Goal: Find specific page/section: Find specific page/section

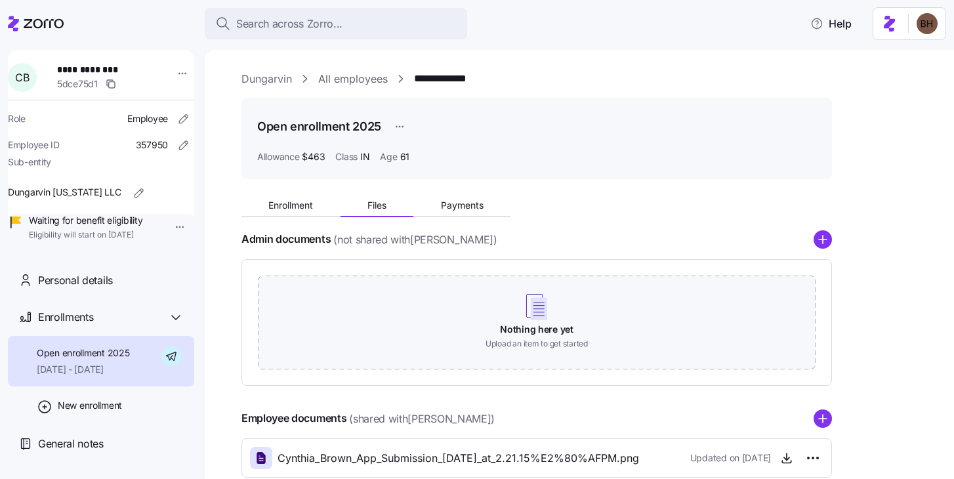
scroll to position [77, 0]
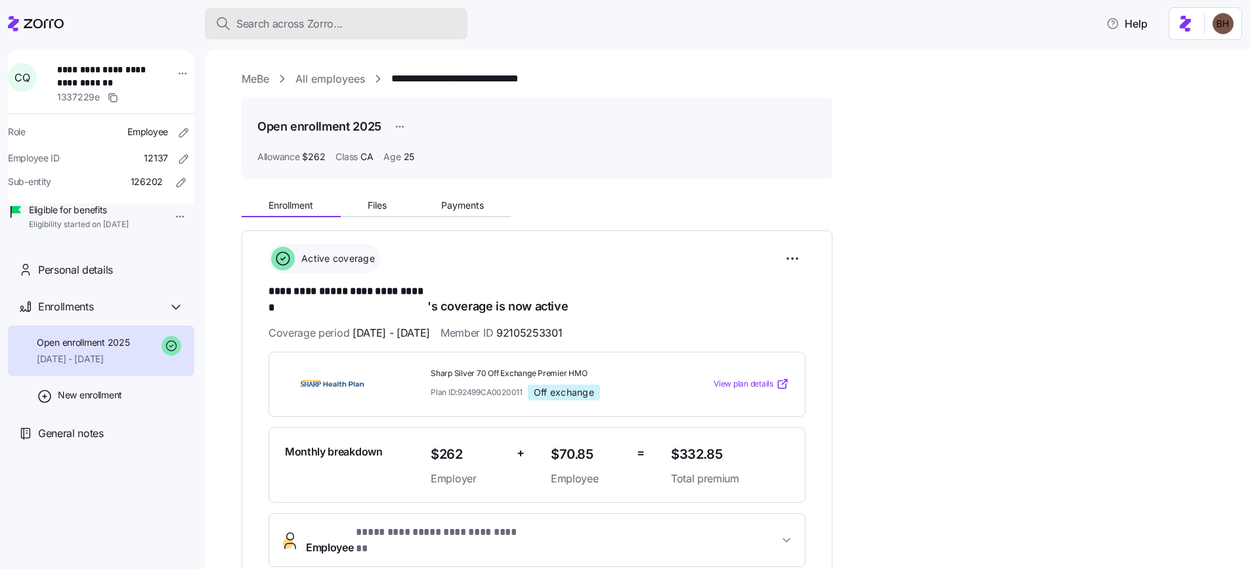
click at [291, 26] on span "Search across Zorro..." at bounding box center [289, 24] width 106 height 16
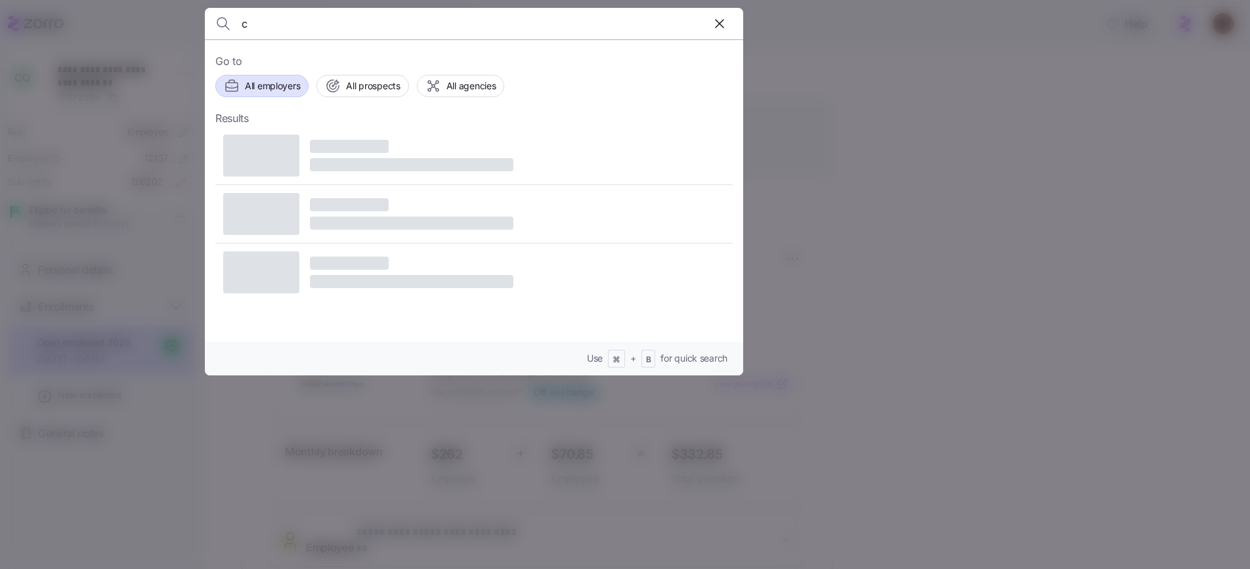
type input "c"
click at [272, 90] on span "All employers" at bounding box center [272, 85] width 55 height 13
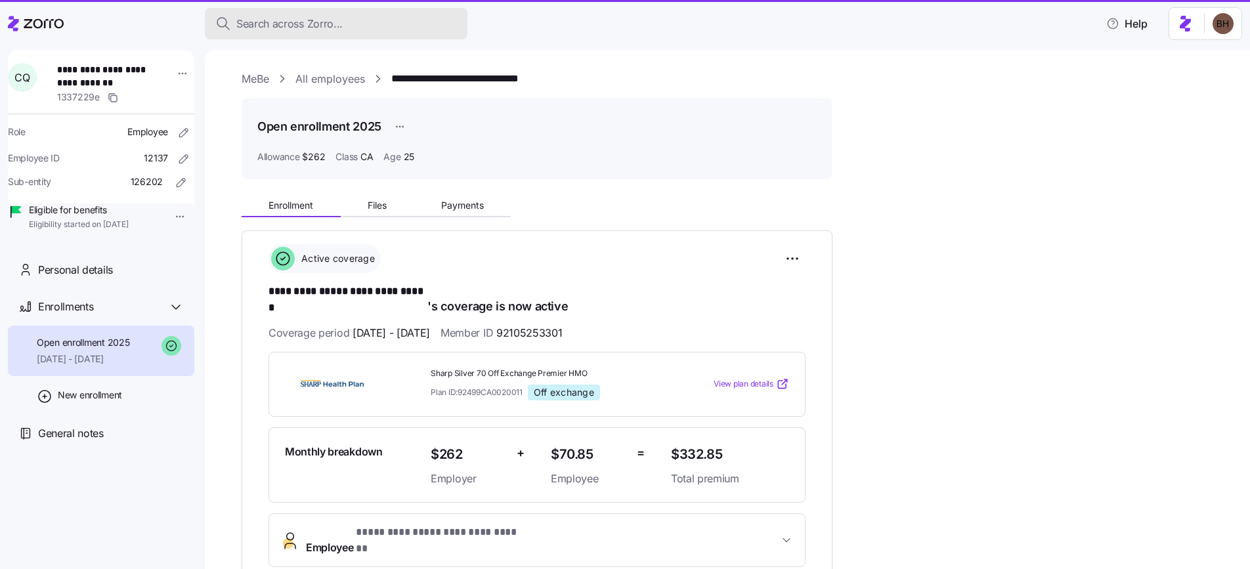
click at [262, 22] on span "Search across Zorro..." at bounding box center [289, 24] width 106 height 16
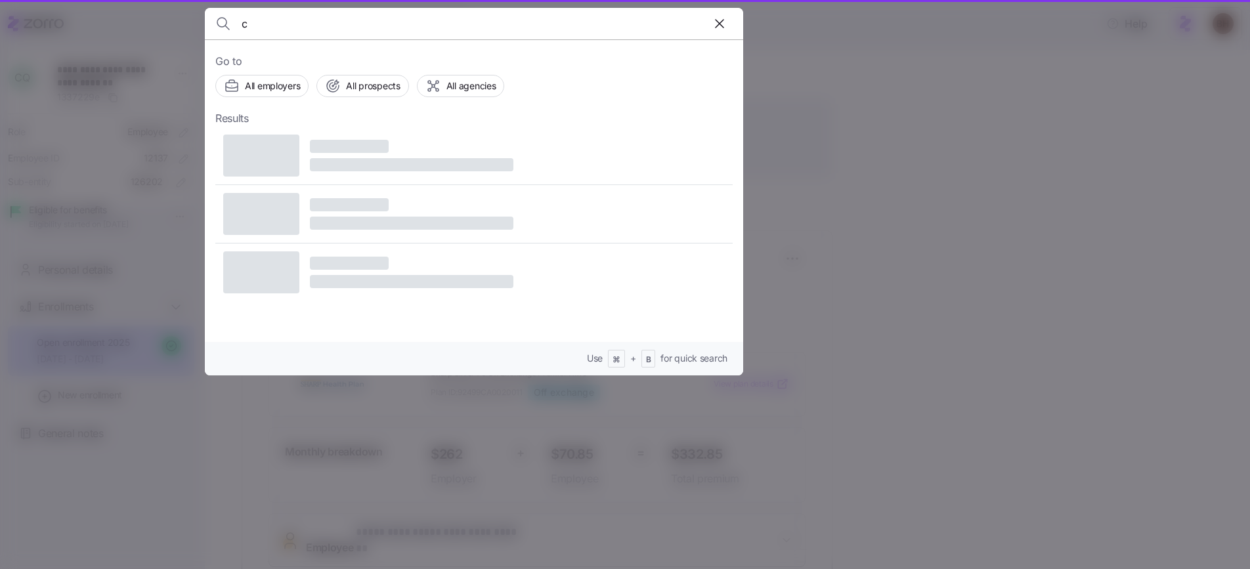
click at [266, 24] on input "c" at bounding box center [410, 24] width 336 height 32
click at [674, 158] on div at bounding box center [473, 156] width 517 height 58
click at [804, 167] on div at bounding box center [625, 284] width 1250 height 569
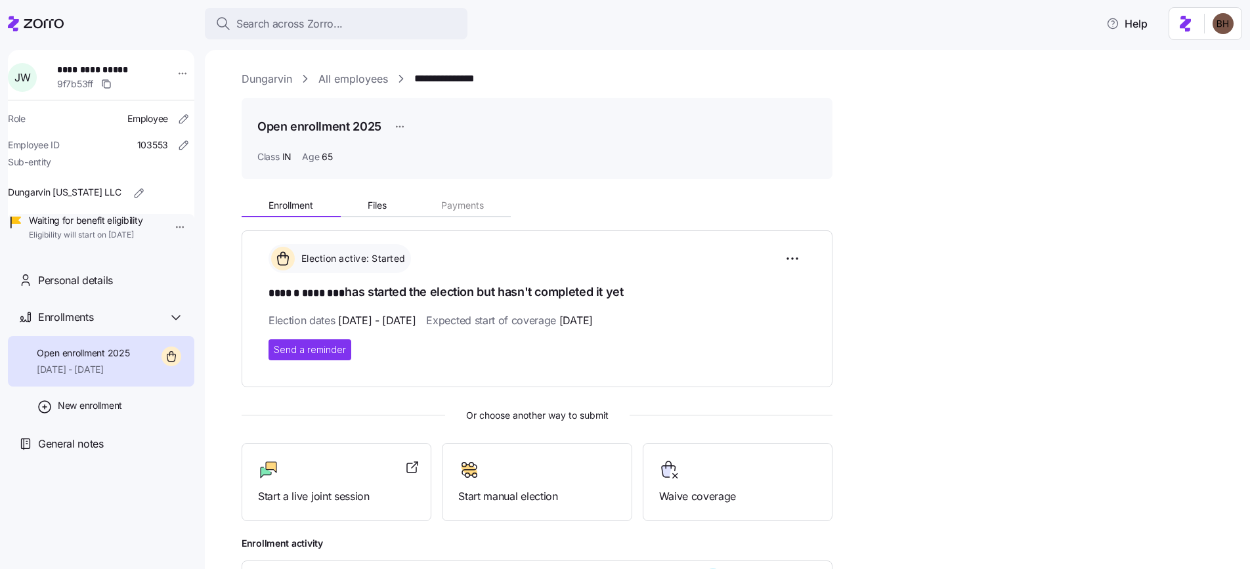
click at [250, 74] on link "Dungarvin" at bounding box center [267, 79] width 51 height 16
